Goal: Task Accomplishment & Management: Complete application form

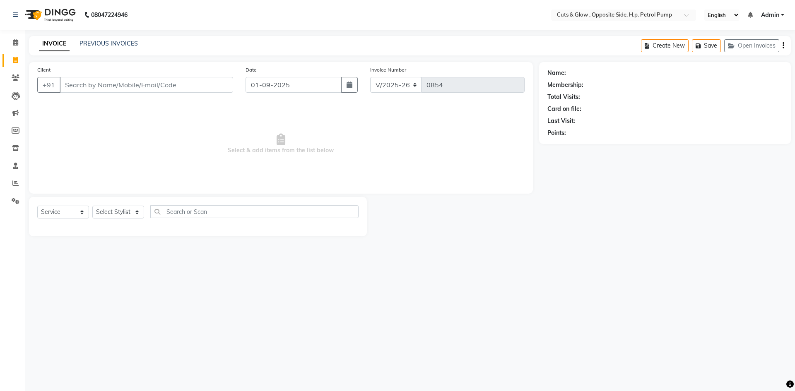
select select "6633"
select select "service"
click at [94, 45] on link "PREVIOUS INVOICES" at bounding box center [108, 43] width 58 height 7
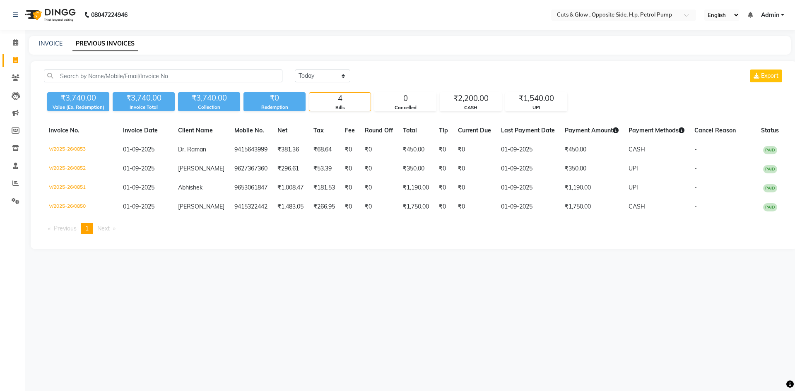
click at [17, 53] on li "Invoice" at bounding box center [12, 61] width 25 height 18
click at [17, 58] on icon at bounding box center [15, 60] width 5 height 6
select select "service"
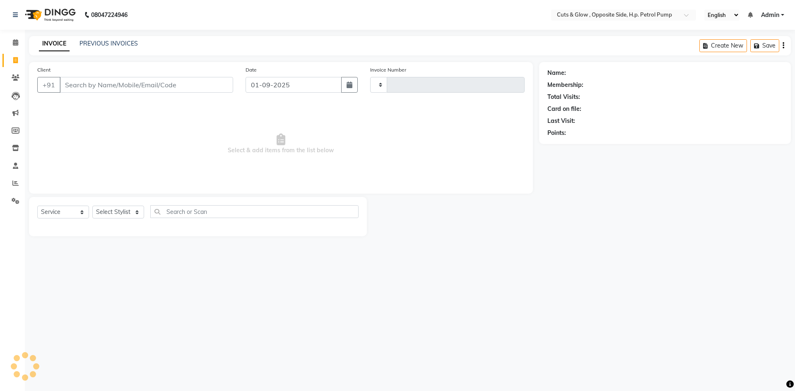
type input "0854"
select select "6633"
click at [103, 84] on input "Client" at bounding box center [146, 85] width 173 height 16
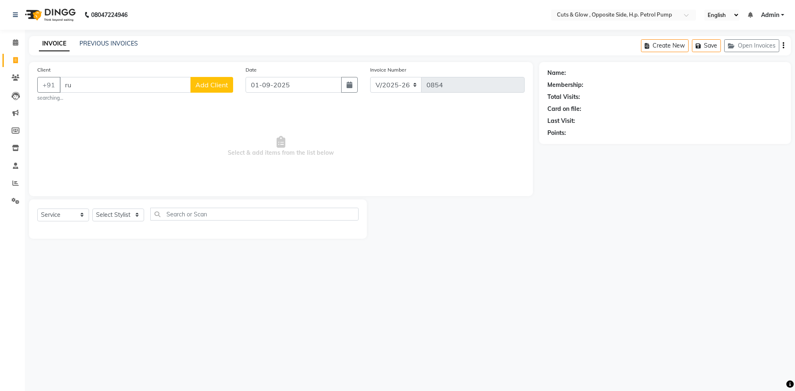
type input "r"
click at [97, 101] on span "955515" at bounding box center [103, 104] width 25 height 8
type input "9555157841"
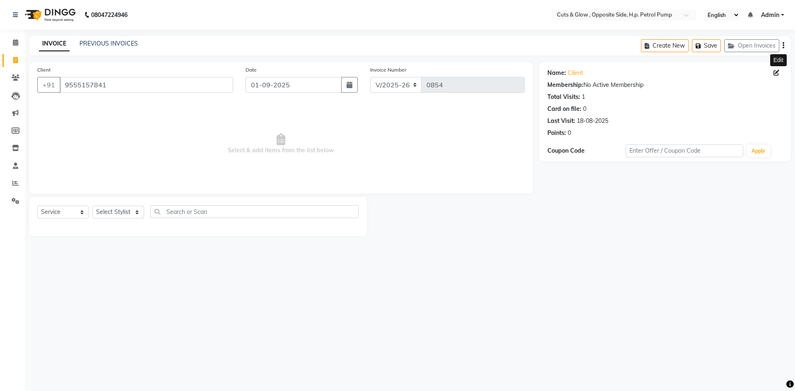
click at [778, 73] on icon at bounding box center [776, 73] width 6 height 6
select select "[DEMOGRAPHIC_DATA]"
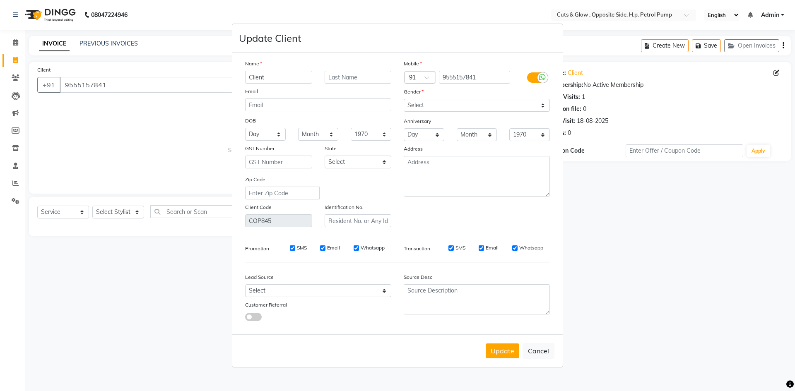
drag, startPoint x: 274, startPoint y: 81, endPoint x: 154, endPoint y: 93, distance: 120.2
click at [154, 93] on ngb-modal-window "Update Client Name Client Email DOB Day 01 02 03 04 05 06 07 08 09 10 11 12 13 …" at bounding box center [397, 195] width 795 height 391
type input "r"
type input "Ruchi"
click at [348, 77] on input "text" at bounding box center [357, 77] width 67 height 13
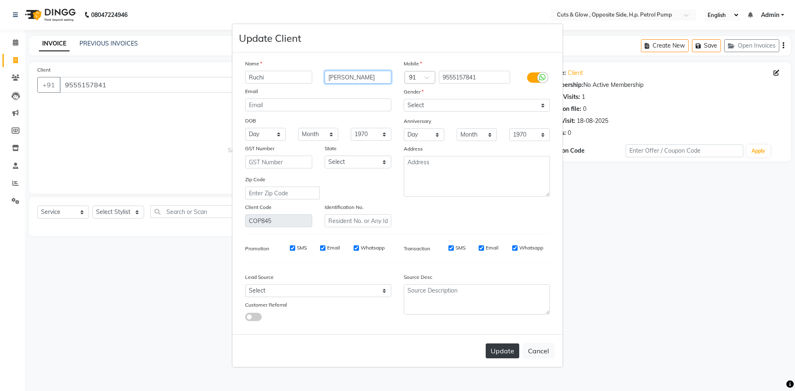
type input "[PERSON_NAME]"
click at [510, 358] on button "Update" at bounding box center [502, 351] width 34 height 15
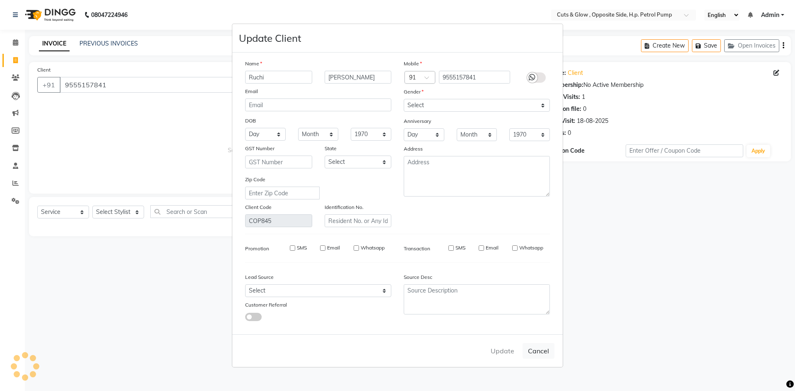
select select
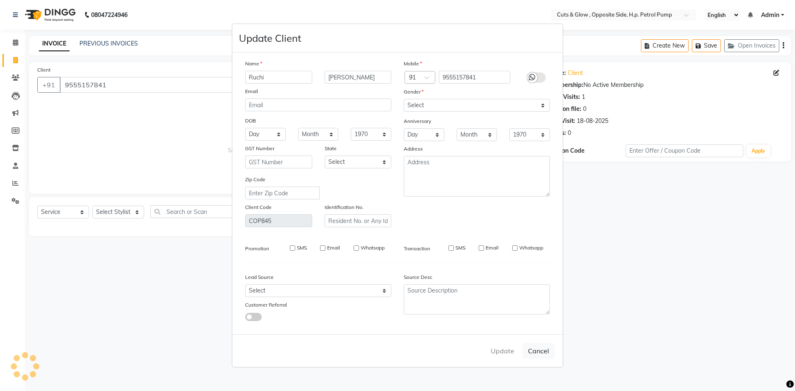
select select
checkbox input "false"
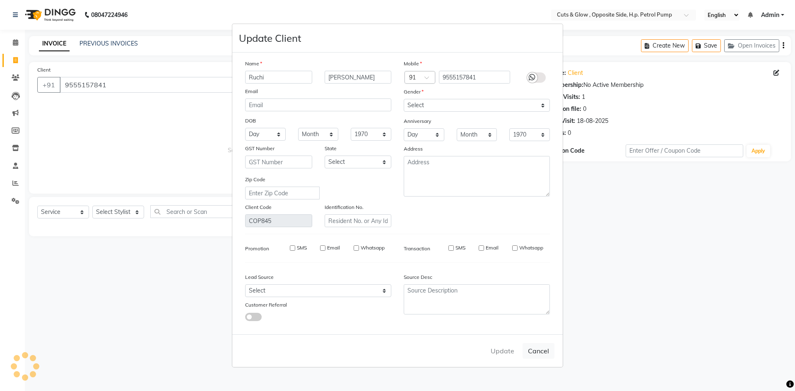
checkbox input "false"
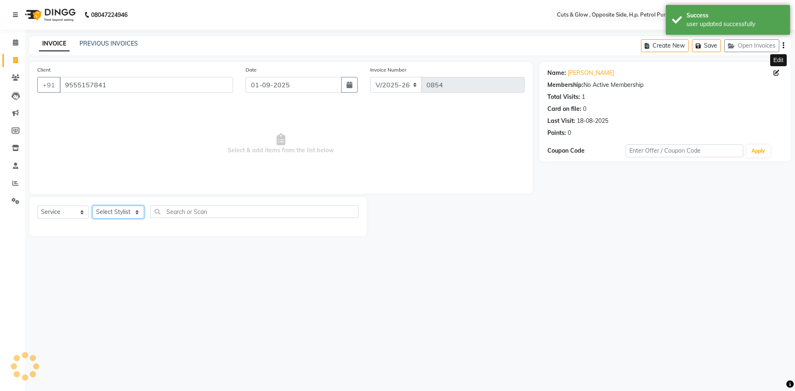
click at [112, 207] on select "Select Stylist [PERSON_NAME] [PERSON_NAME] [PERSON_NAME] [PERSON_NAME] Priyanka…" at bounding box center [118, 212] width 52 height 13
select select "77519"
click at [92, 206] on select "Select Stylist [PERSON_NAME] [PERSON_NAME] [PERSON_NAME] [PERSON_NAME] Priyanka…" at bounding box center [118, 212] width 52 height 13
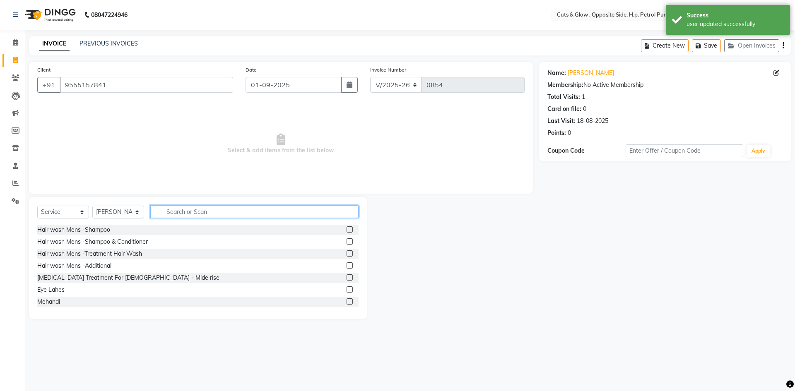
click at [202, 211] on input "text" at bounding box center [254, 211] width 208 height 13
type input "threa"
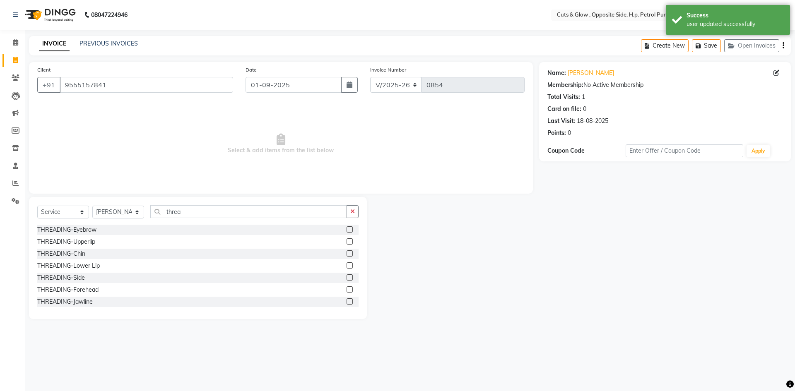
click at [346, 230] on label at bounding box center [349, 229] width 6 height 6
click at [346, 230] on input "checkbox" at bounding box center [348, 229] width 5 height 5
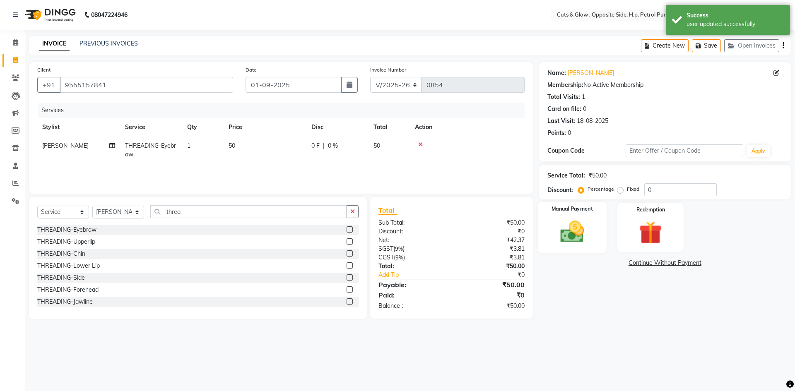
checkbox input "false"
click at [564, 237] on img at bounding box center [572, 231] width 38 height 27
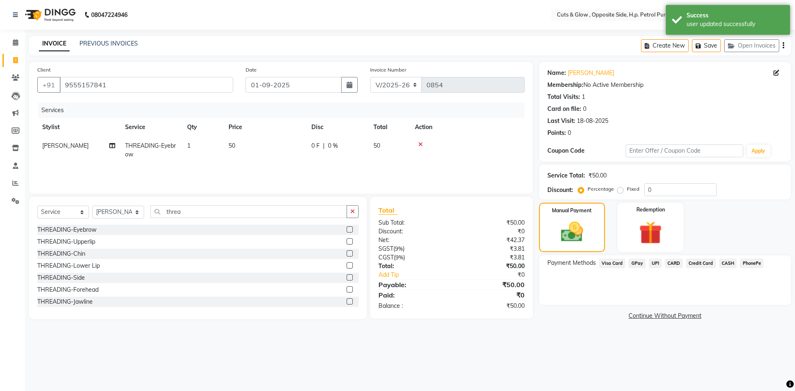
click at [652, 264] on span "UPI" at bounding box center [655, 264] width 13 height 10
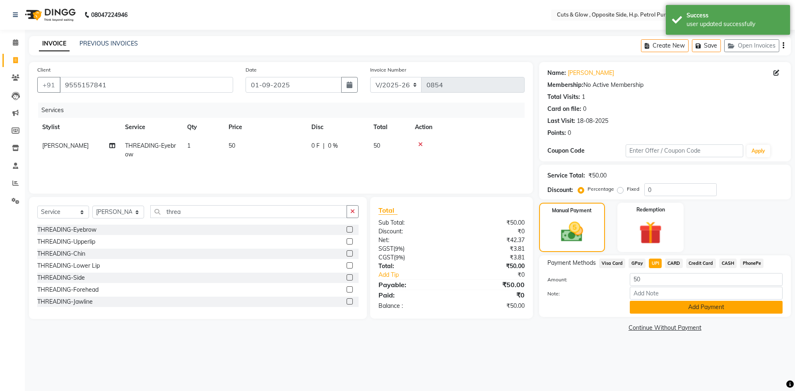
click at [649, 302] on button "Add Payment" at bounding box center [705, 307] width 153 height 13
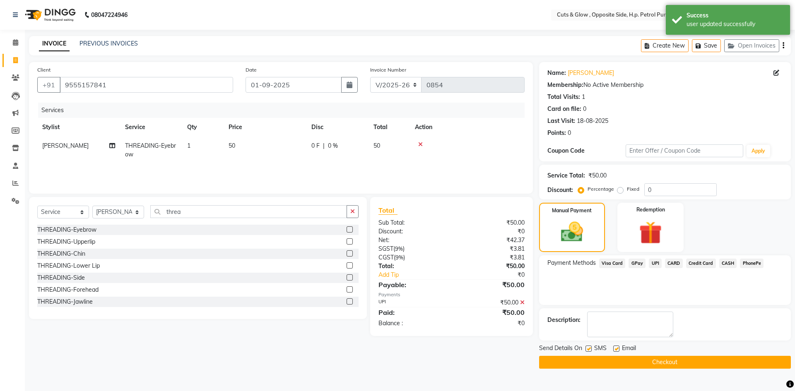
drag, startPoint x: 655, startPoint y: 355, endPoint x: 657, endPoint y: 360, distance: 4.8
click at [656, 356] on div "Send Details On SMS Email Checkout" at bounding box center [665, 356] width 252 height 25
click at [657, 361] on button "Checkout" at bounding box center [665, 362] width 252 height 13
